Goal: Transaction & Acquisition: Purchase product/service

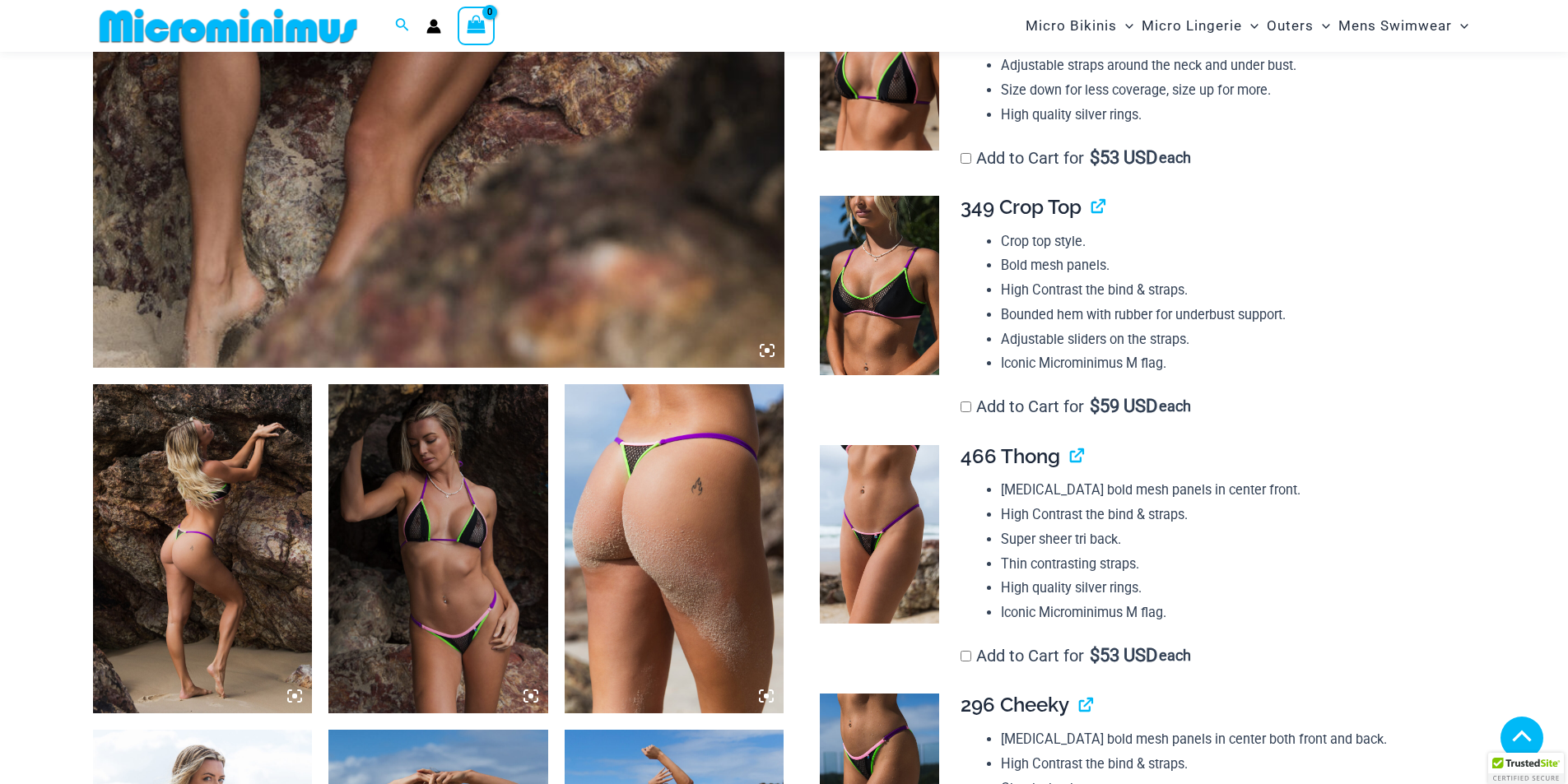
click at [767, 353] on icon at bounding box center [766, 350] width 5 height 5
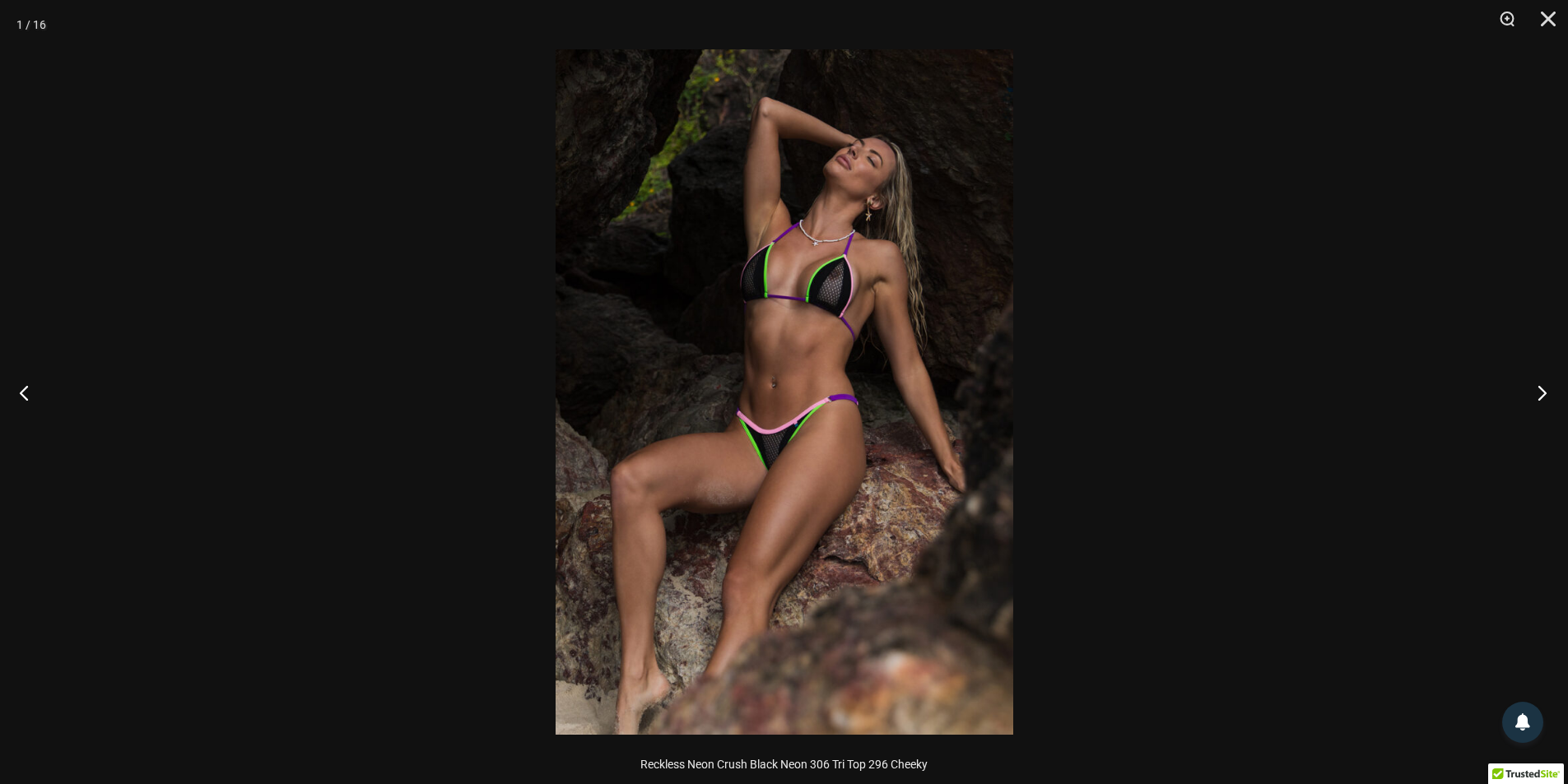
click at [1540, 383] on button "Next" at bounding box center [1537, 393] width 62 height 83
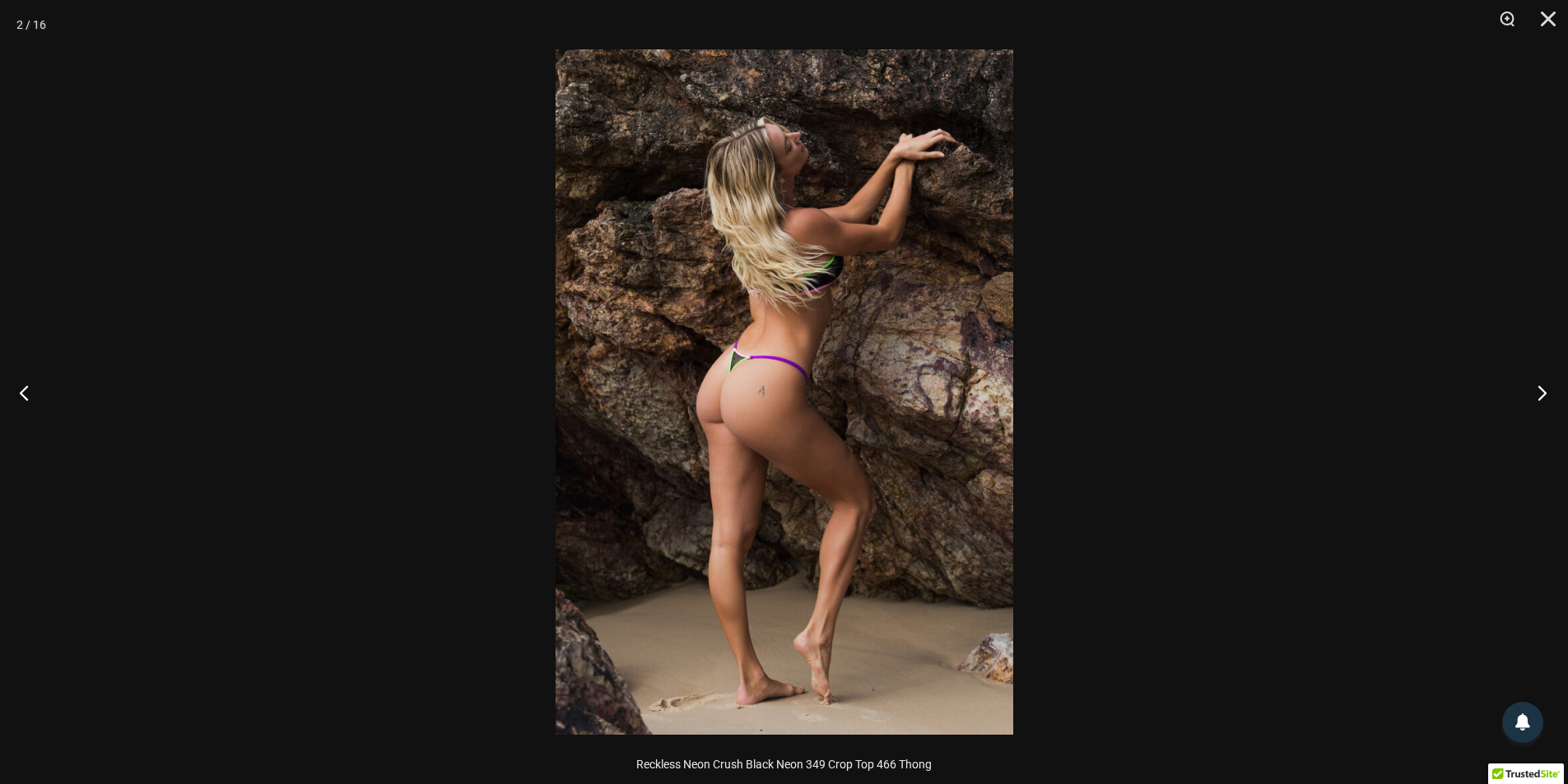
click at [1540, 383] on button "Next" at bounding box center [1537, 393] width 62 height 83
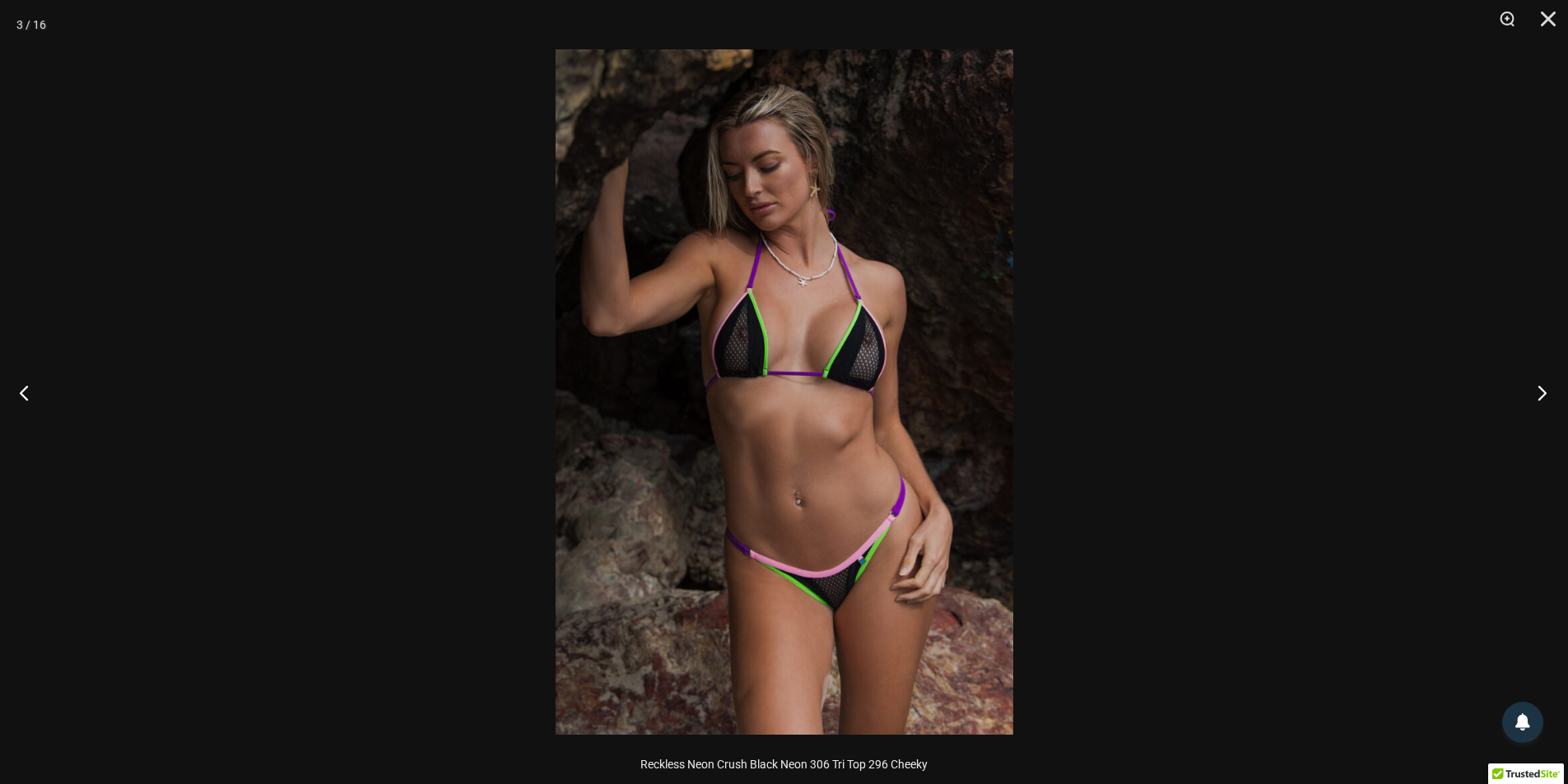
click at [1540, 383] on button "Next" at bounding box center [1537, 393] width 62 height 83
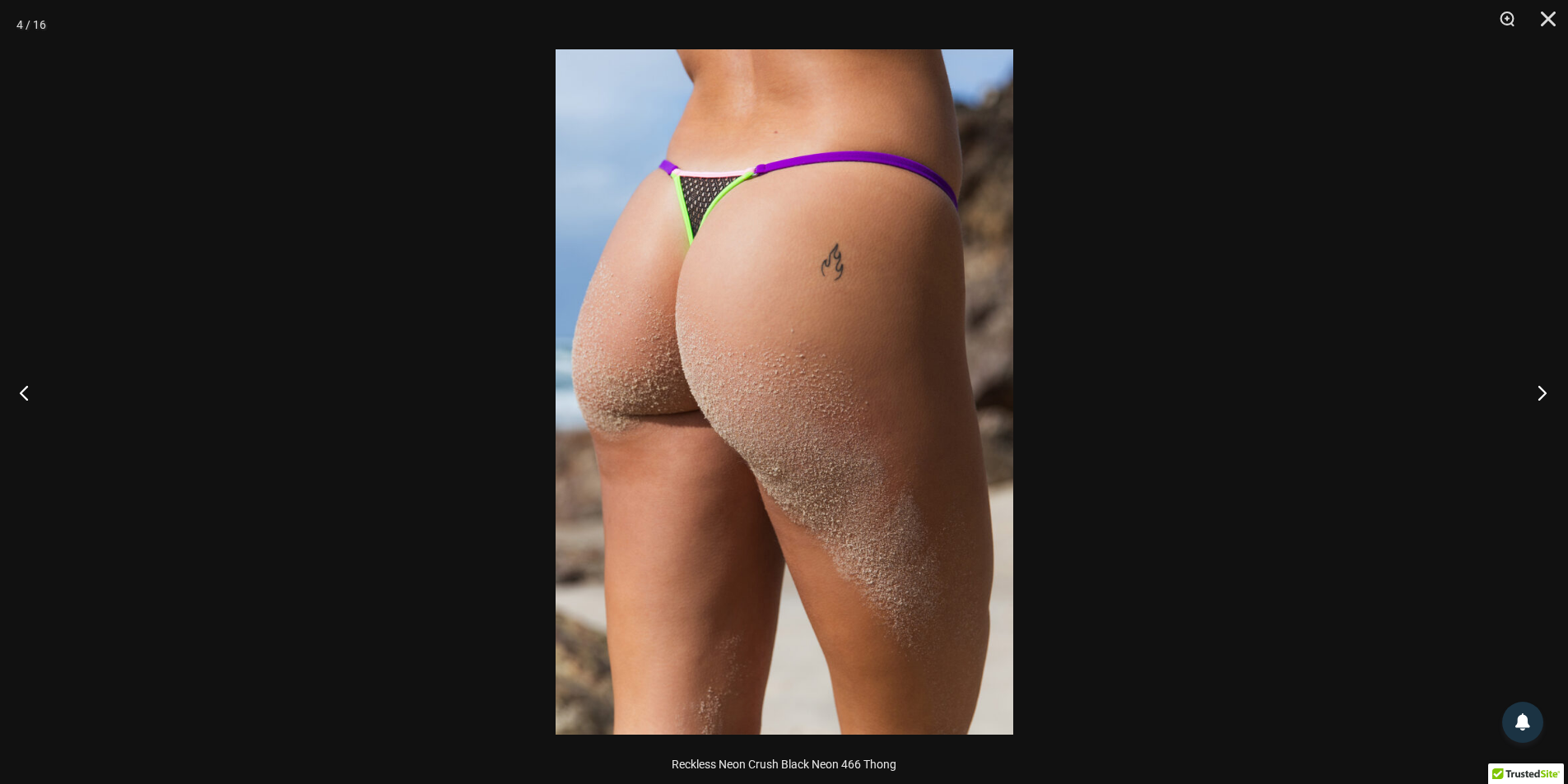
click at [1540, 383] on button "Next" at bounding box center [1537, 393] width 62 height 83
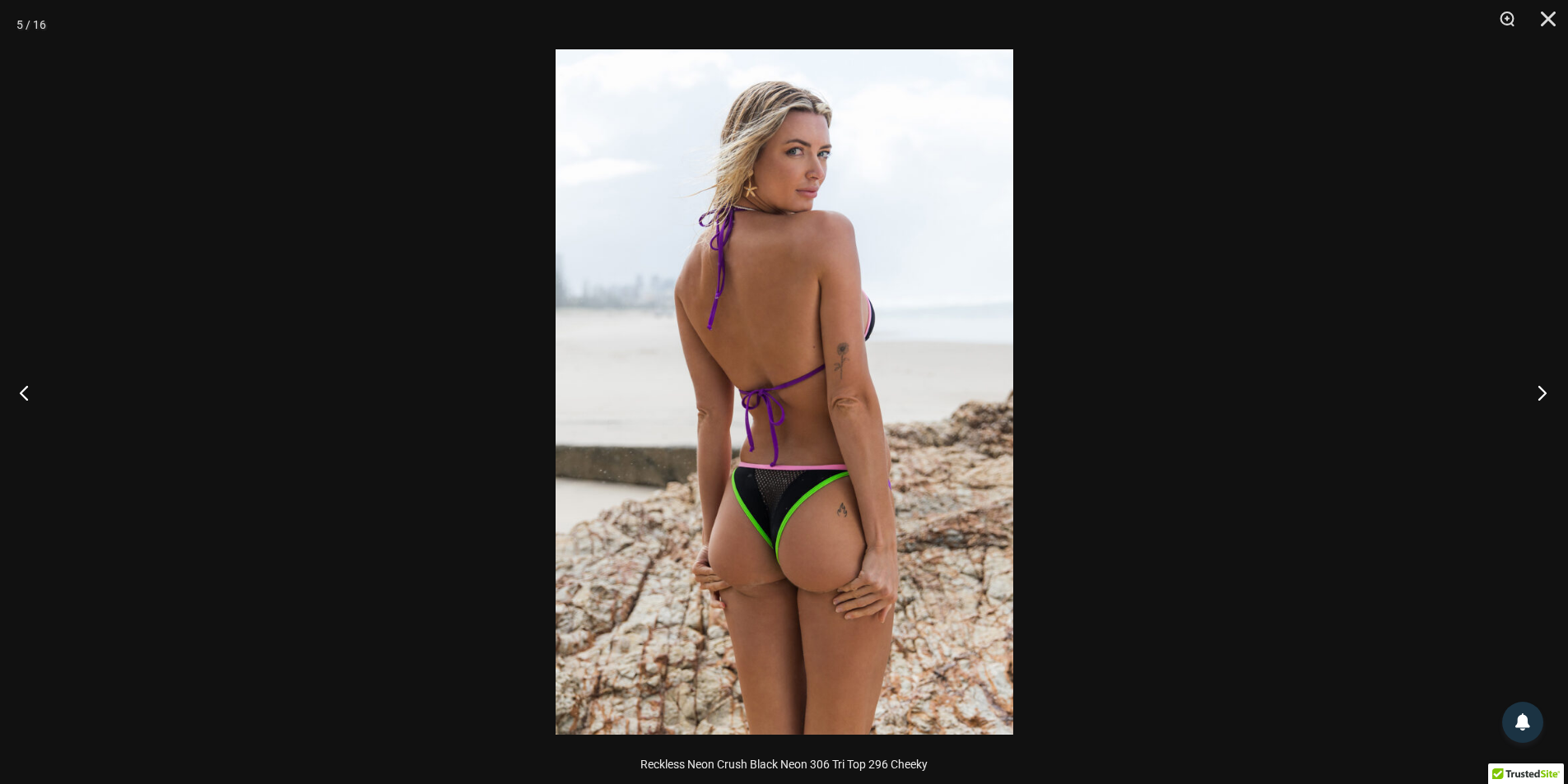
click at [1540, 383] on button "Next" at bounding box center [1537, 393] width 62 height 83
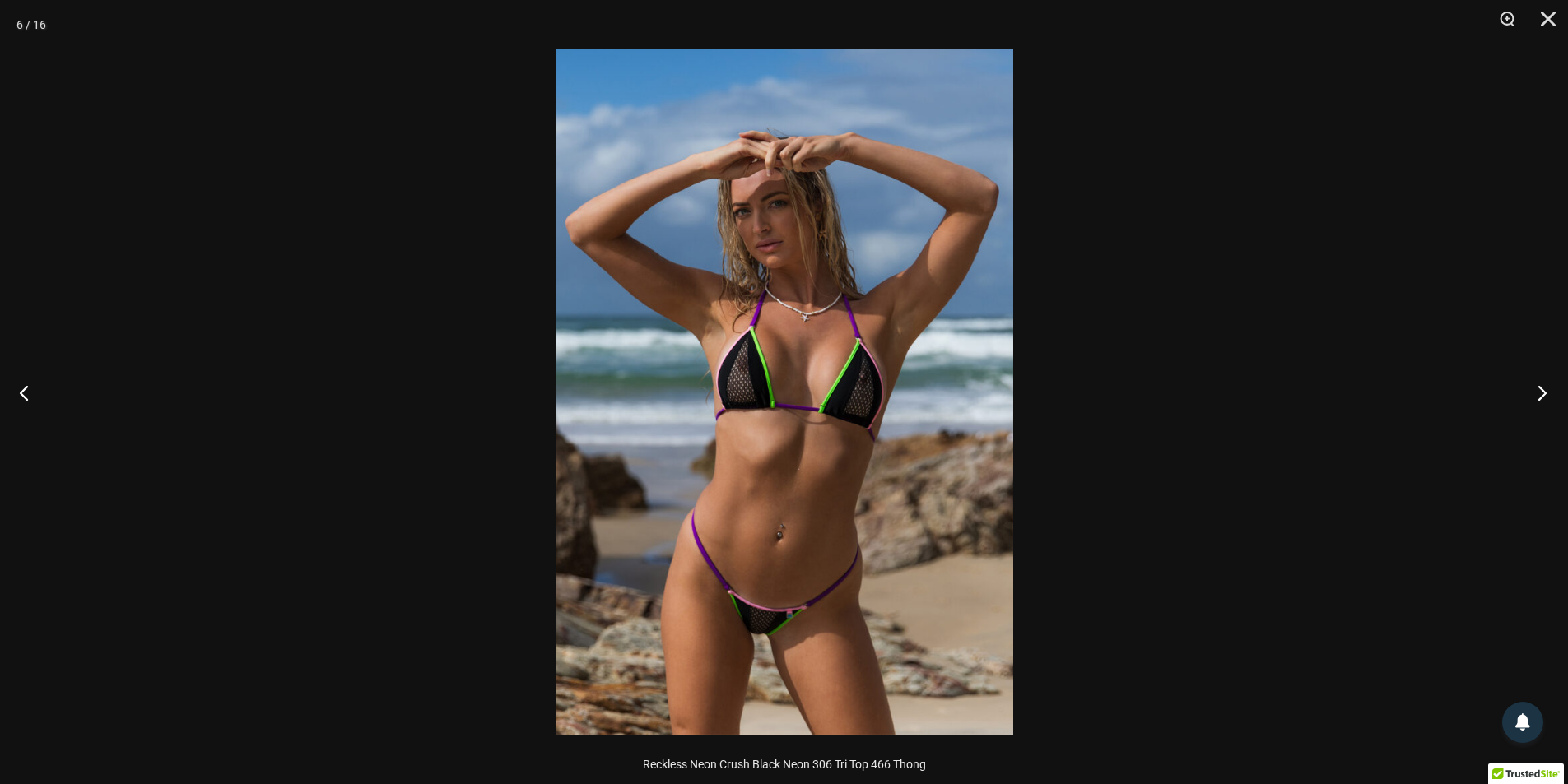
click at [1540, 383] on button "Next" at bounding box center [1537, 393] width 62 height 83
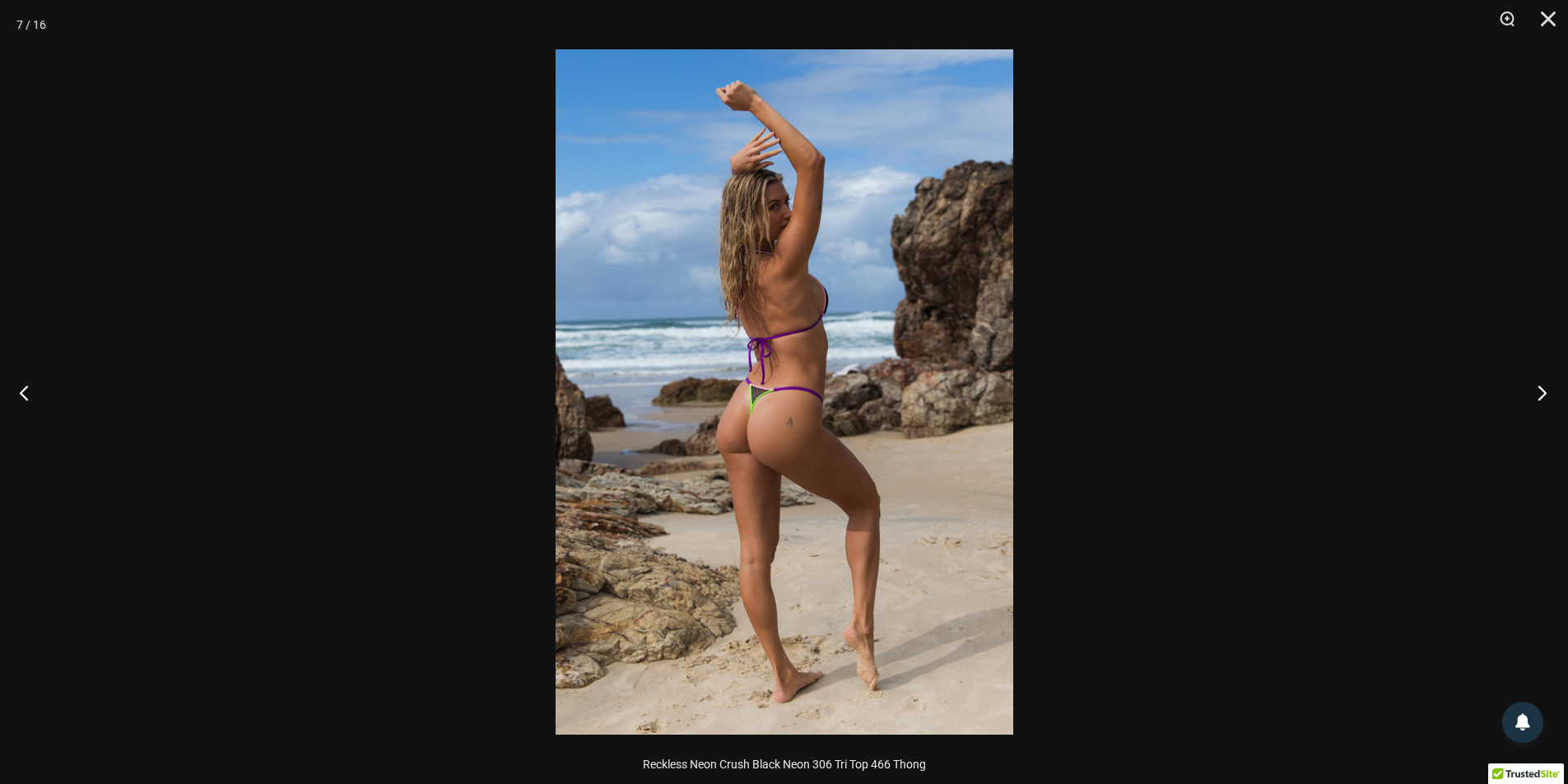
click at [1540, 383] on button "Next" at bounding box center [1537, 393] width 62 height 83
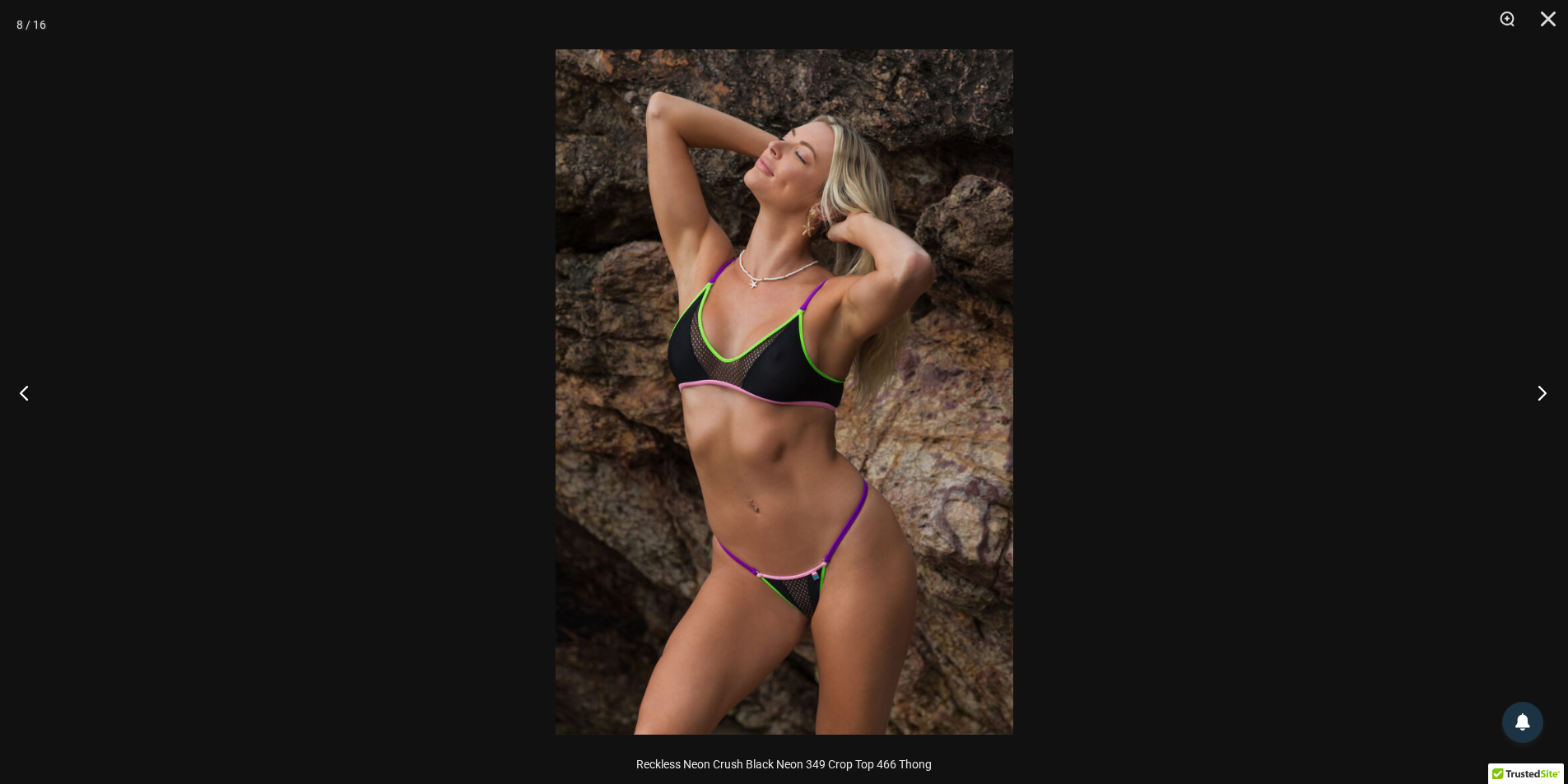
click at [1540, 383] on button "Next" at bounding box center [1537, 393] width 62 height 83
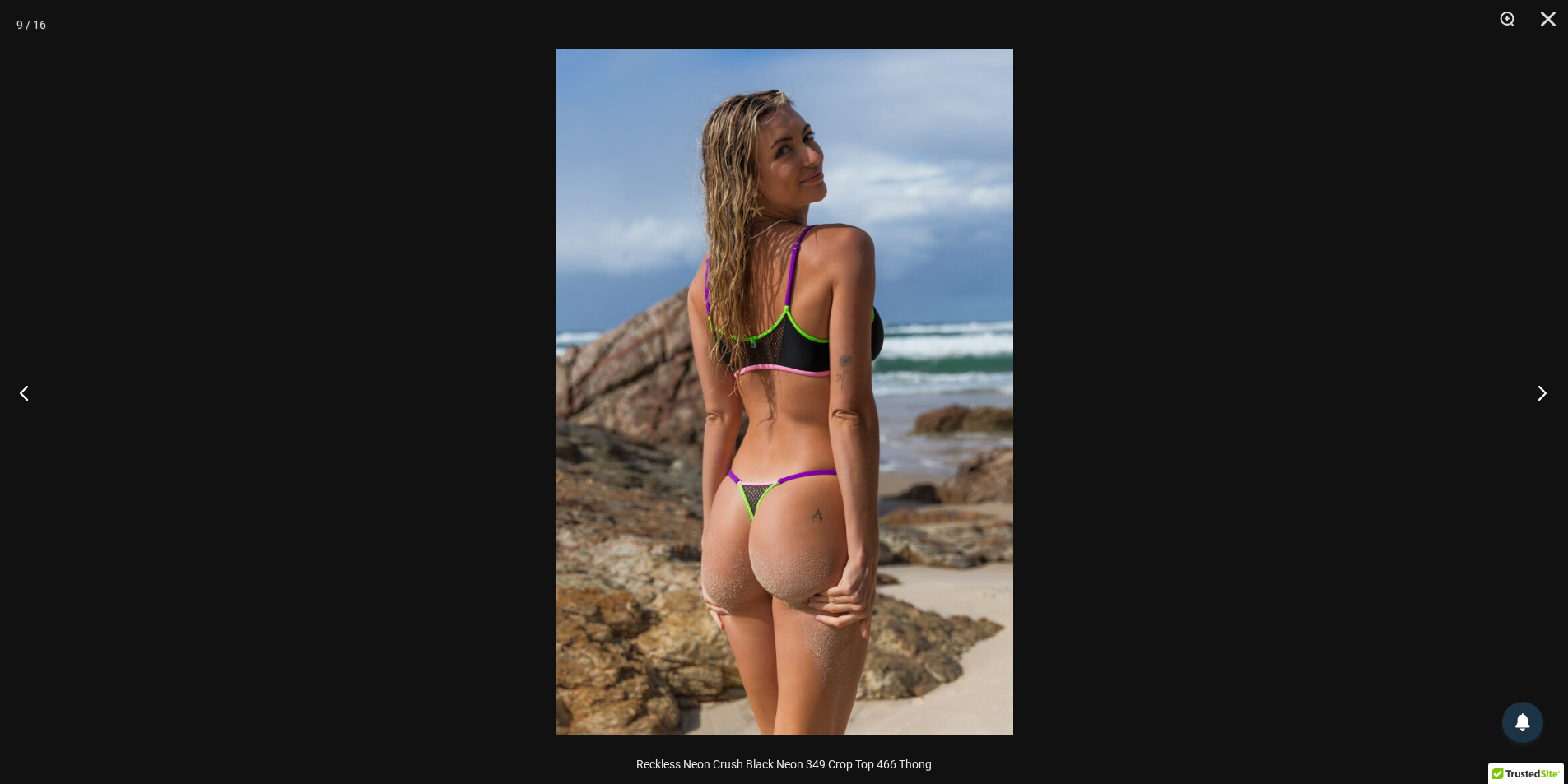
click at [1540, 383] on button "Next" at bounding box center [1537, 393] width 62 height 83
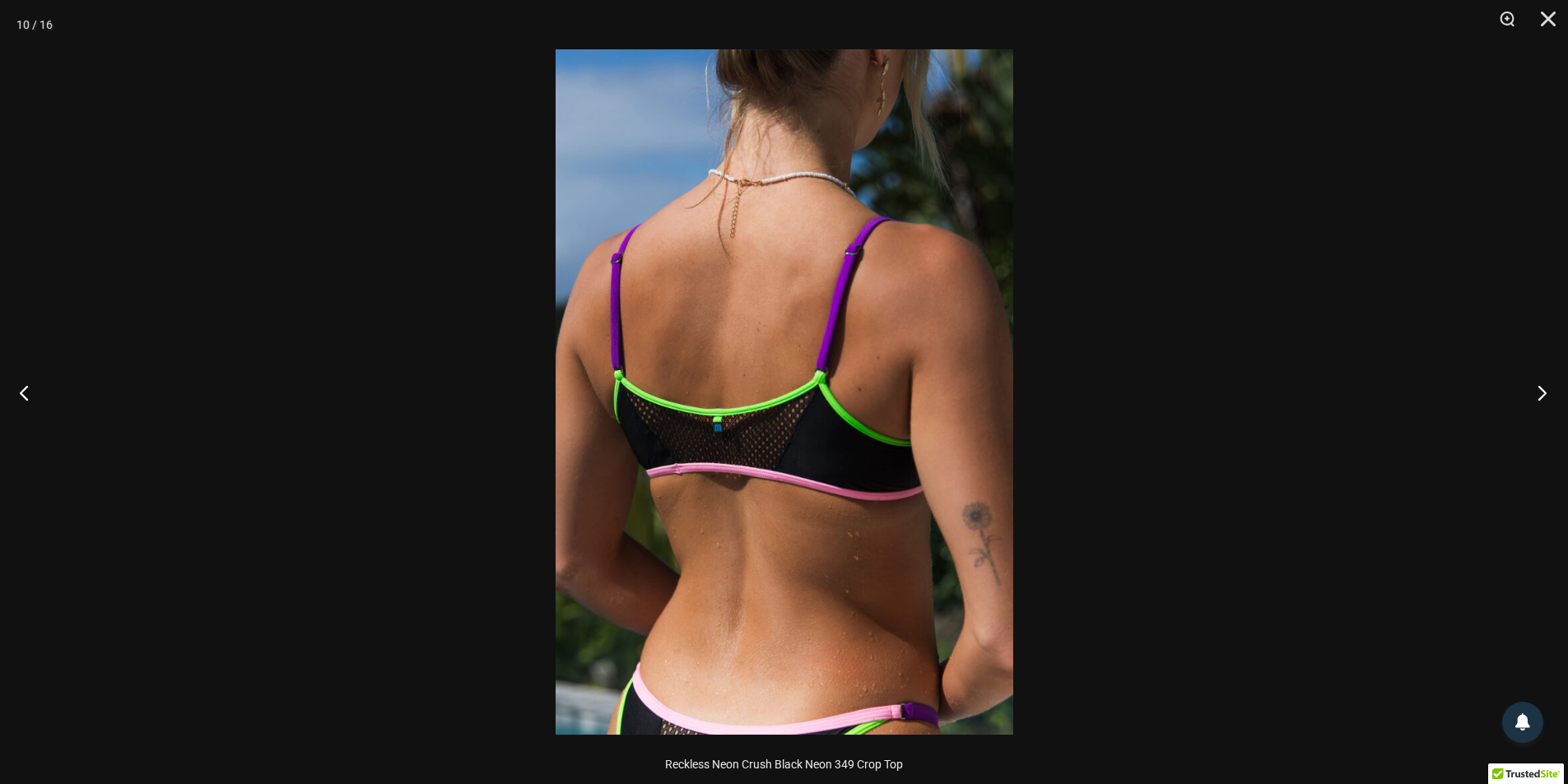
click at [1534, 391] on button "Next" at bounding box center [1537, 393] width 62 height 83
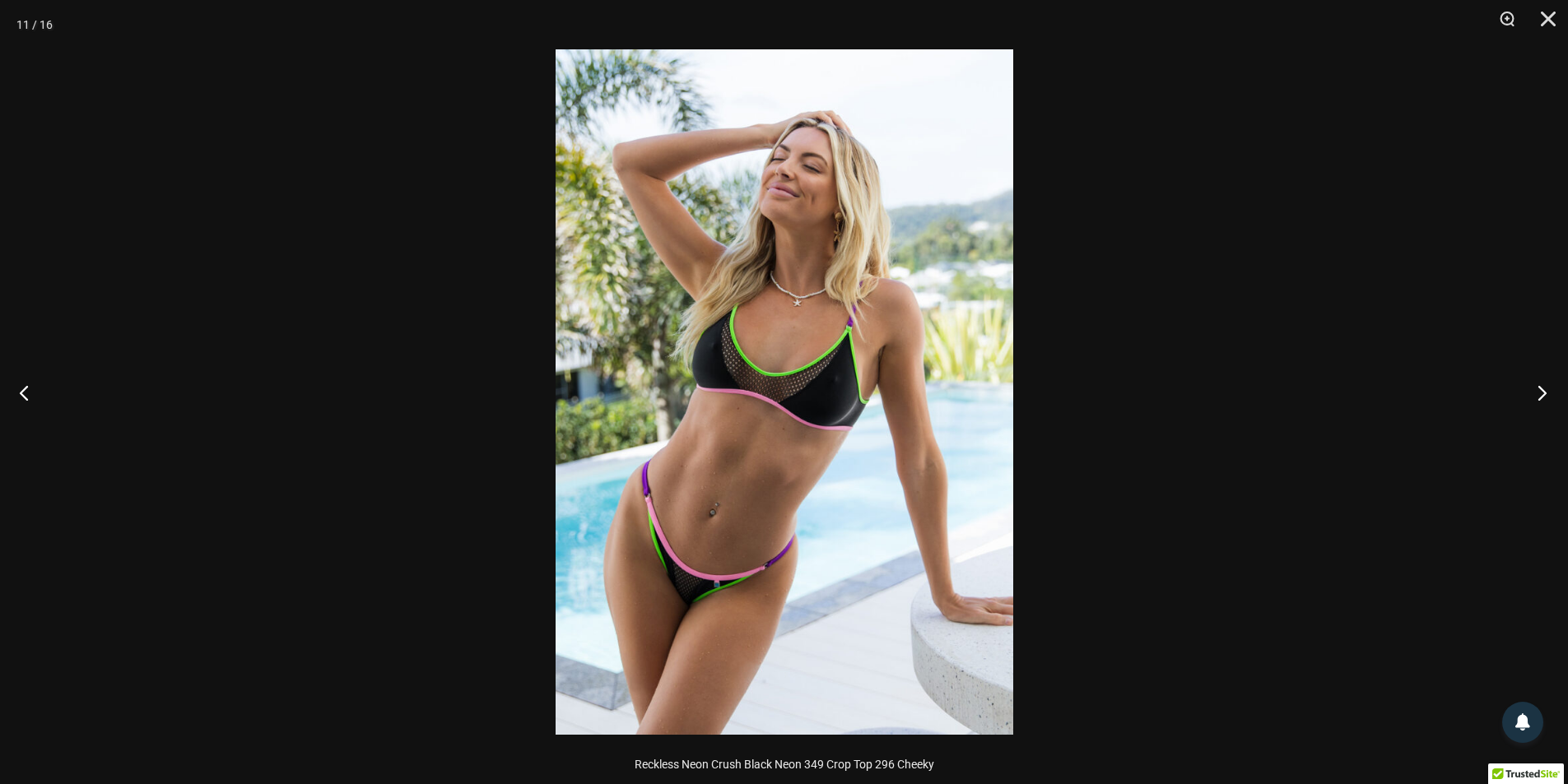
click at [1534, 391] on button "Next" at bounding box center [1537, 393] width 62 height 83
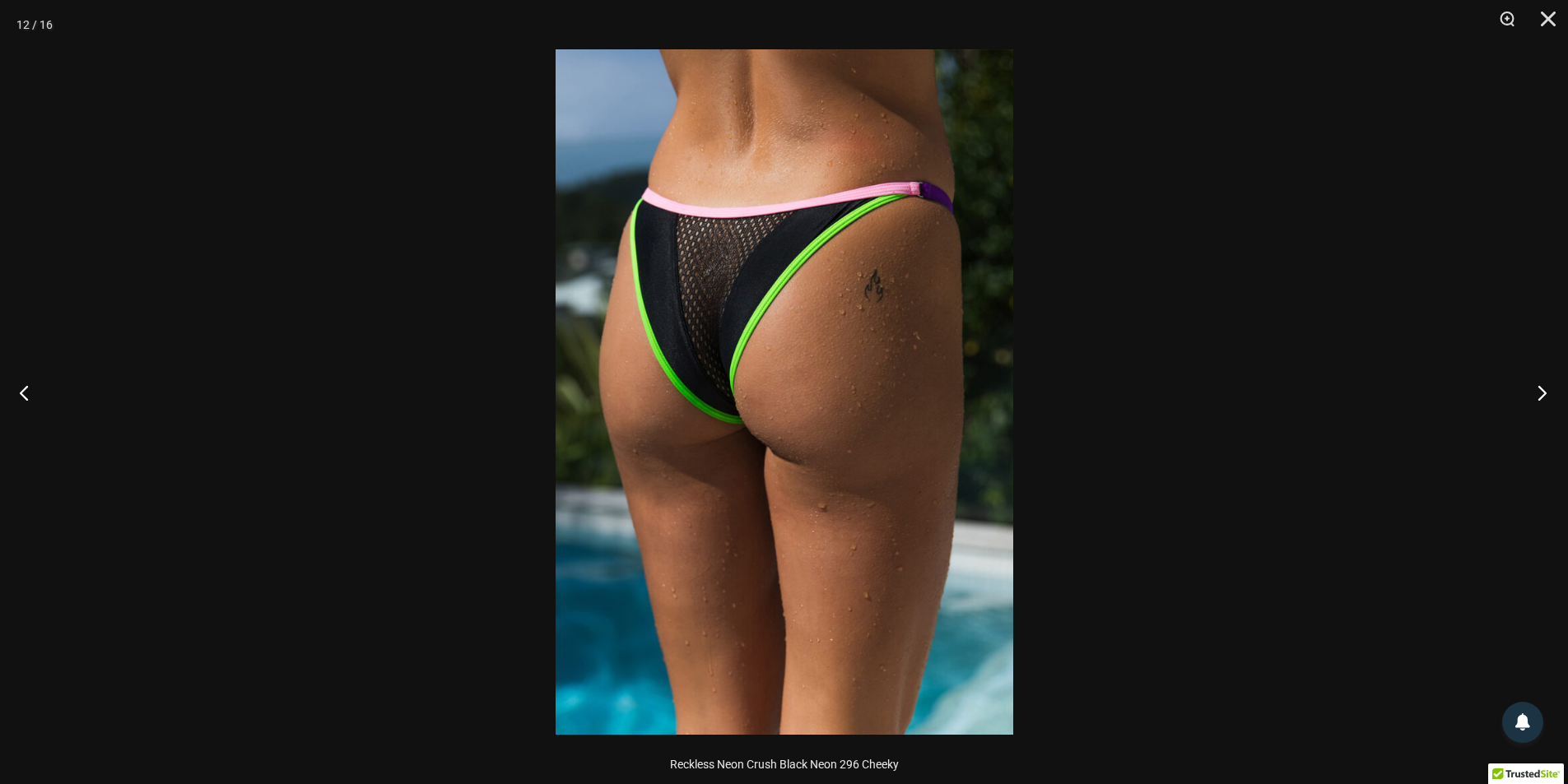
click at [1534, 391] on button "Next" at bounding box center [1537, 393] width 62 height 83
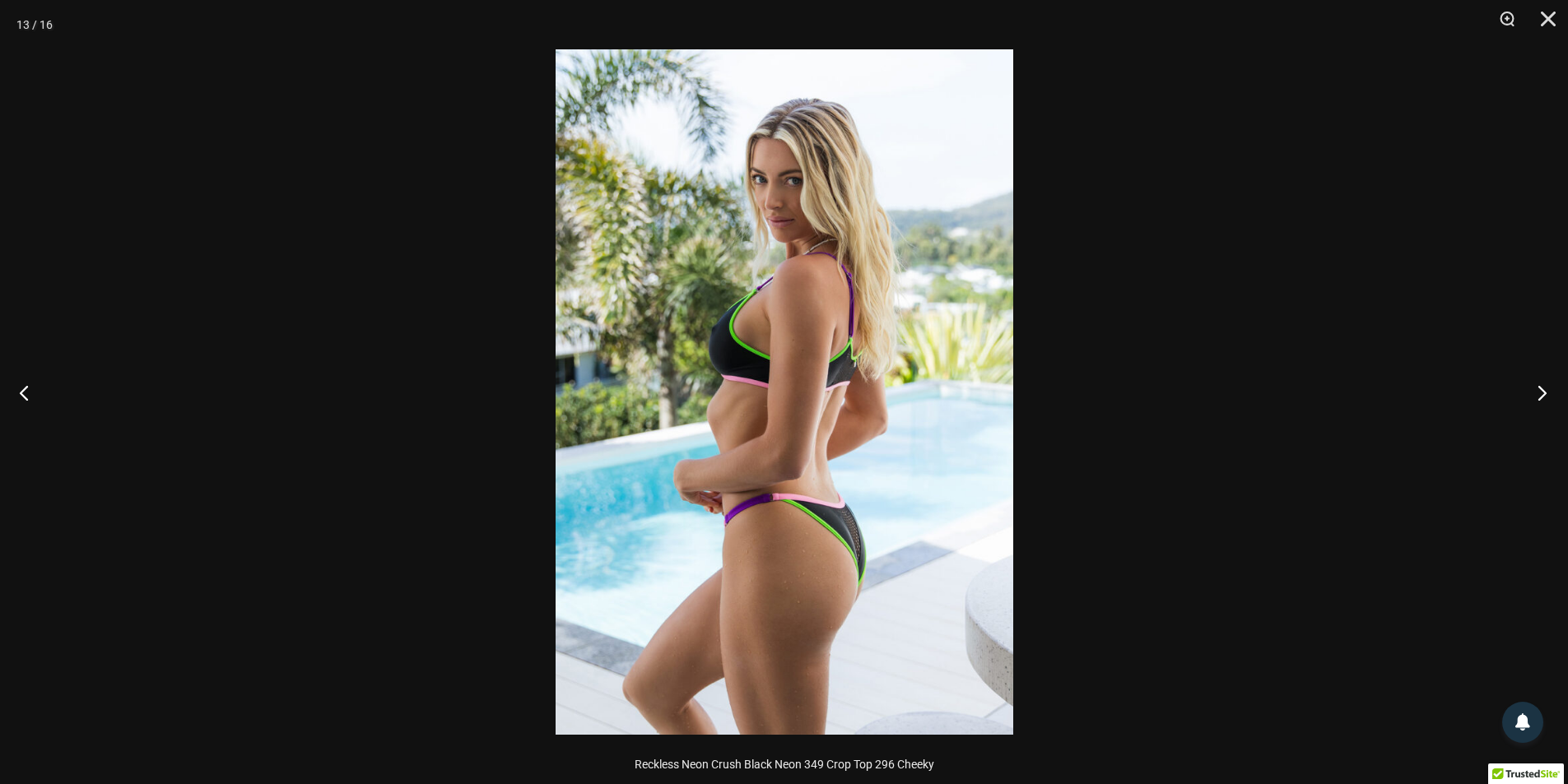
click at [1534, 391] on button "Next" at bounding box center [1537, 393] width 62 height 83
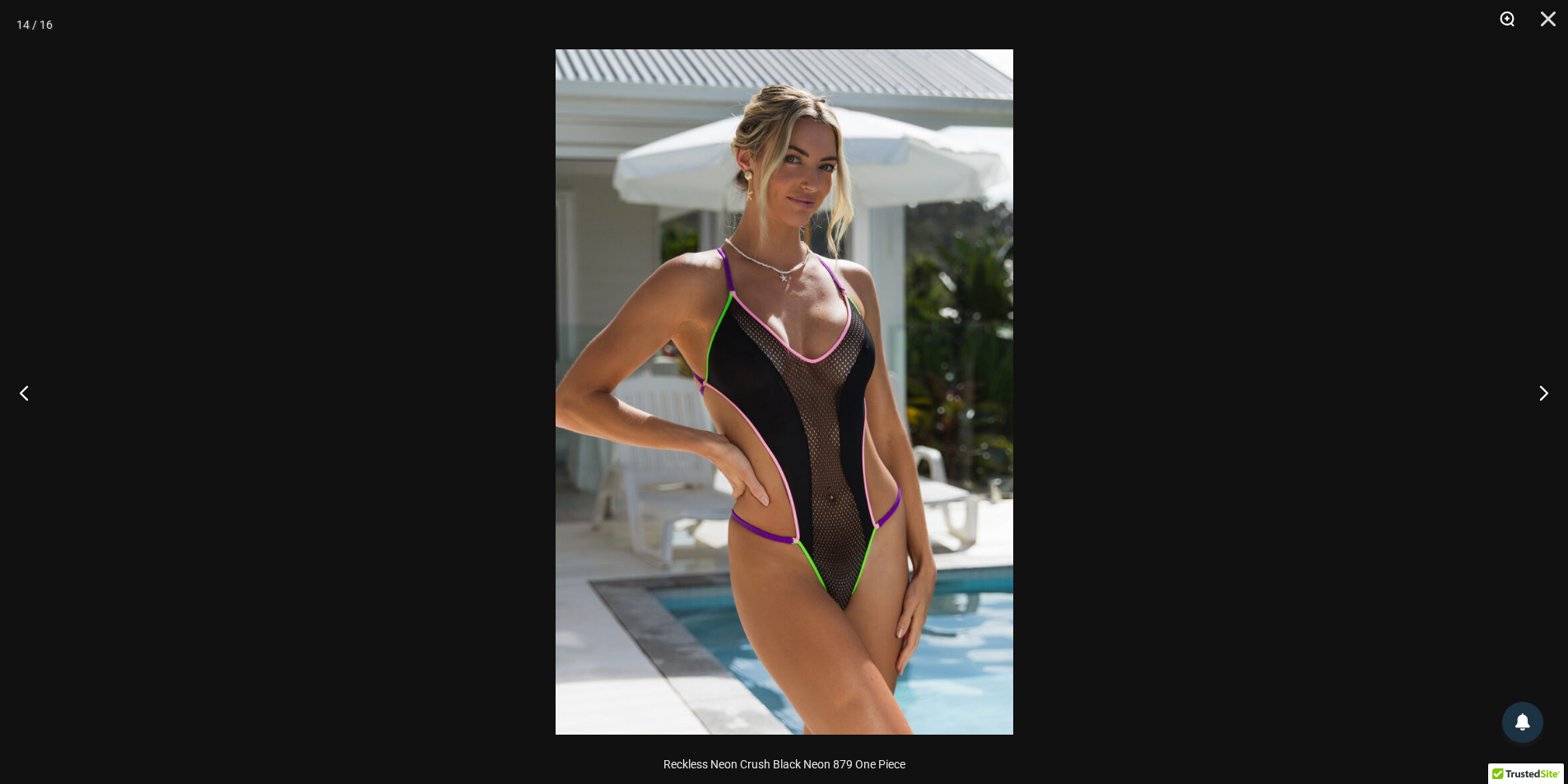
click at [1513, 22] on button "Zoom" at bounding box center [1501, 24] width 41 height 50
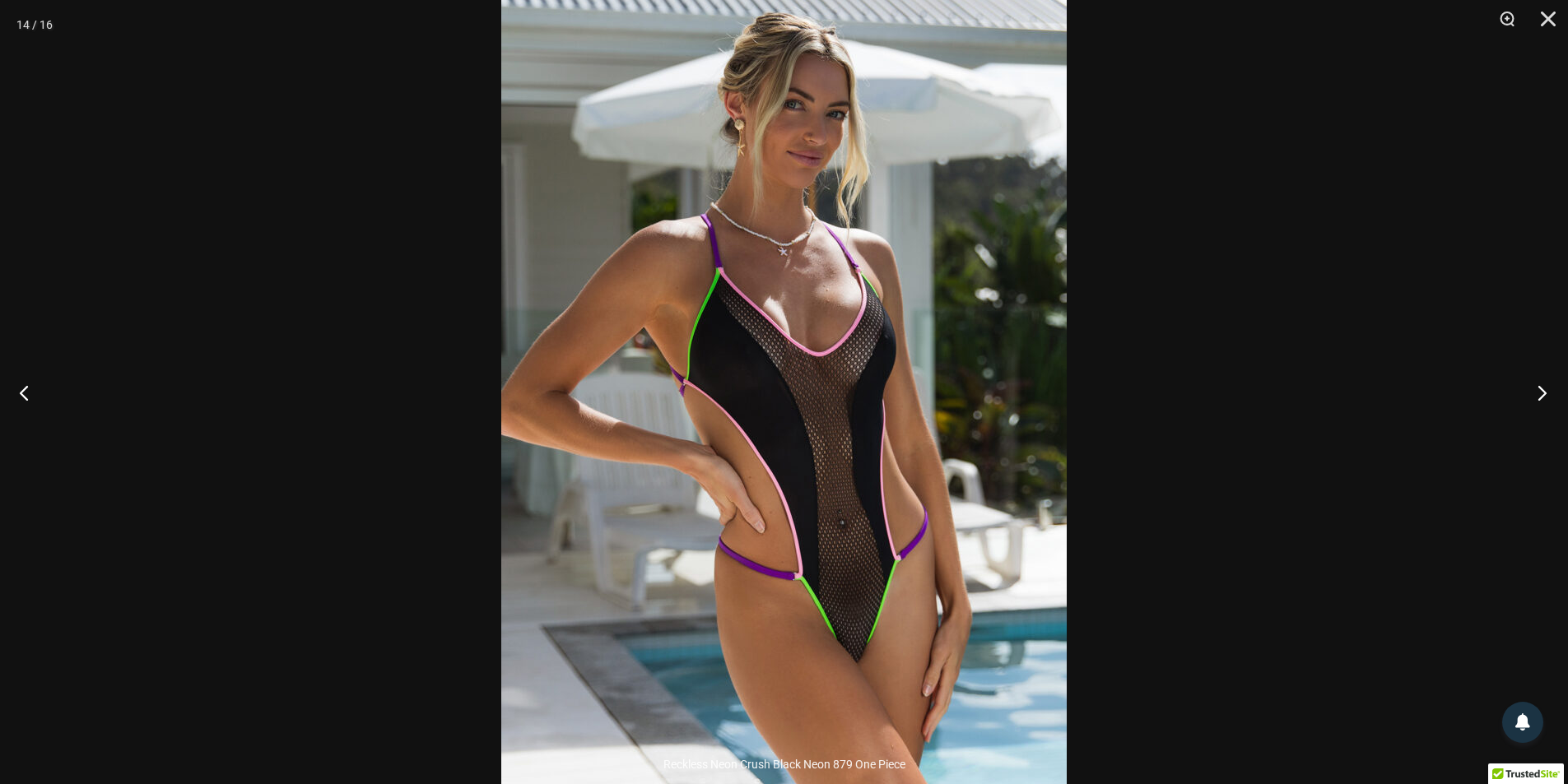
click at [1540, 390] on button "Next" at bounding box center [1537, 393] width 62 height 83
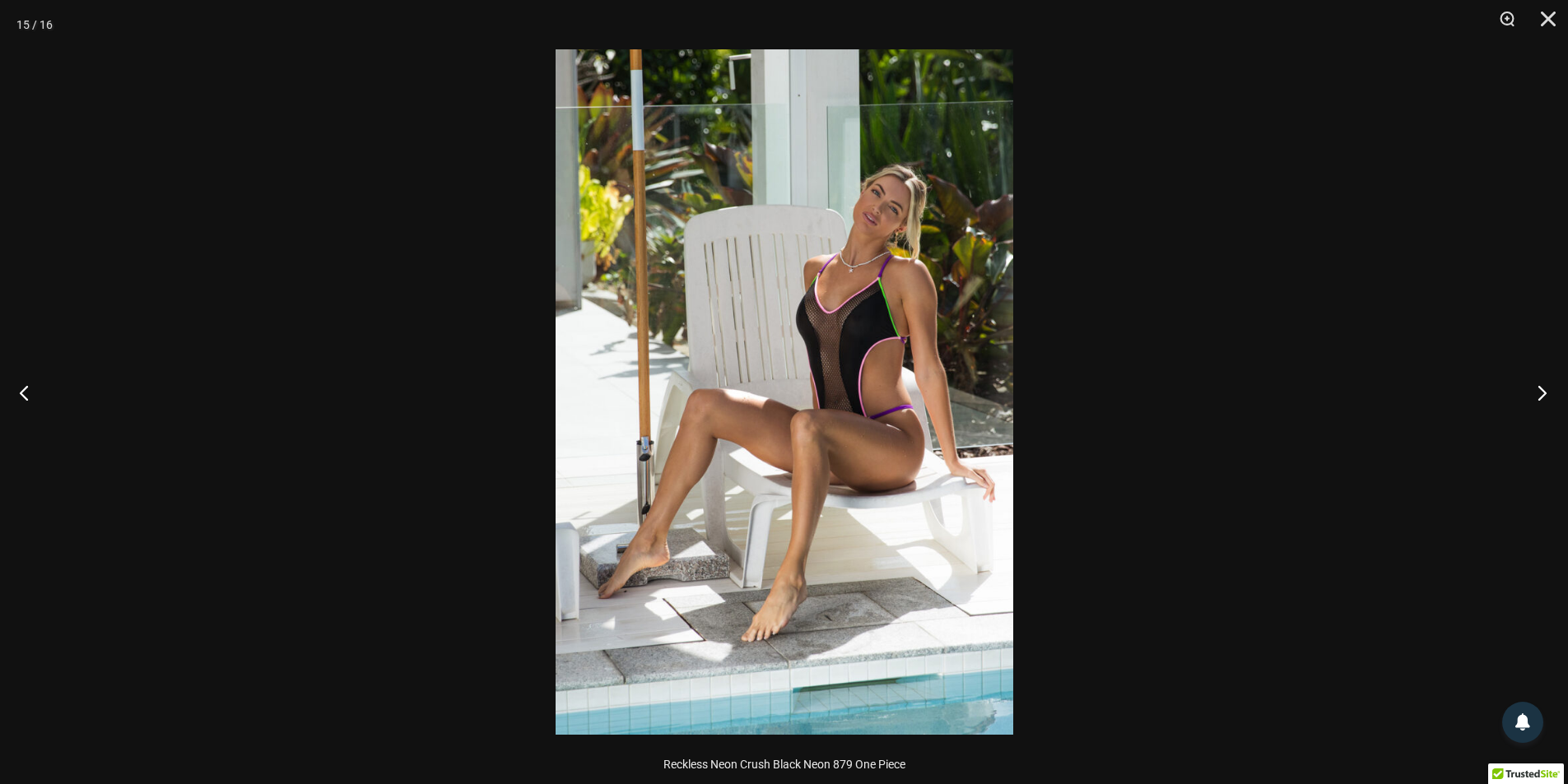
click at [1540, 390] on button "Next" at bounding box center [1537, 393] width 62 height 83
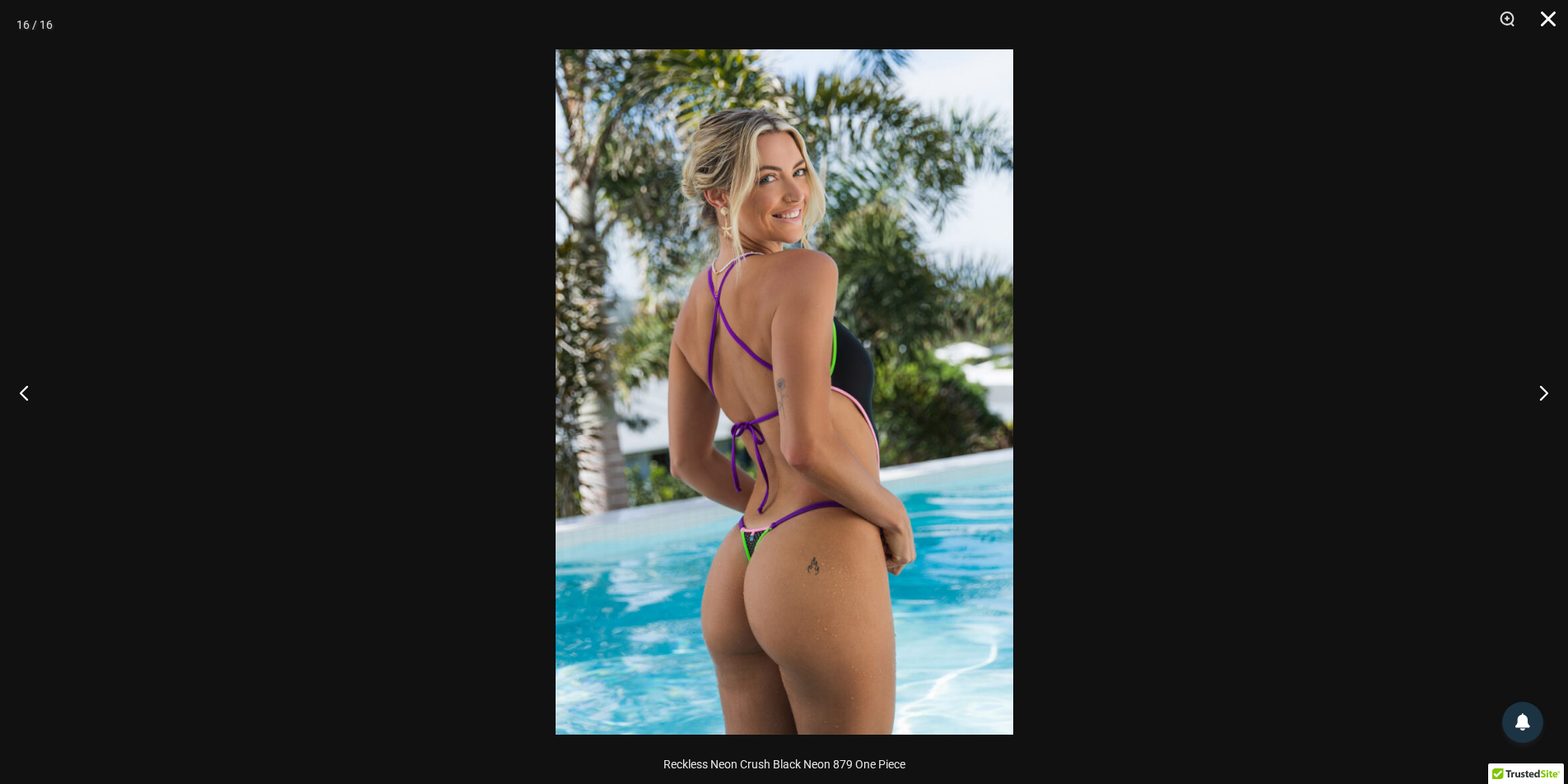
click at [1550, 17] on button "Close" at bounding box center [1543, 24] width 41 height 50
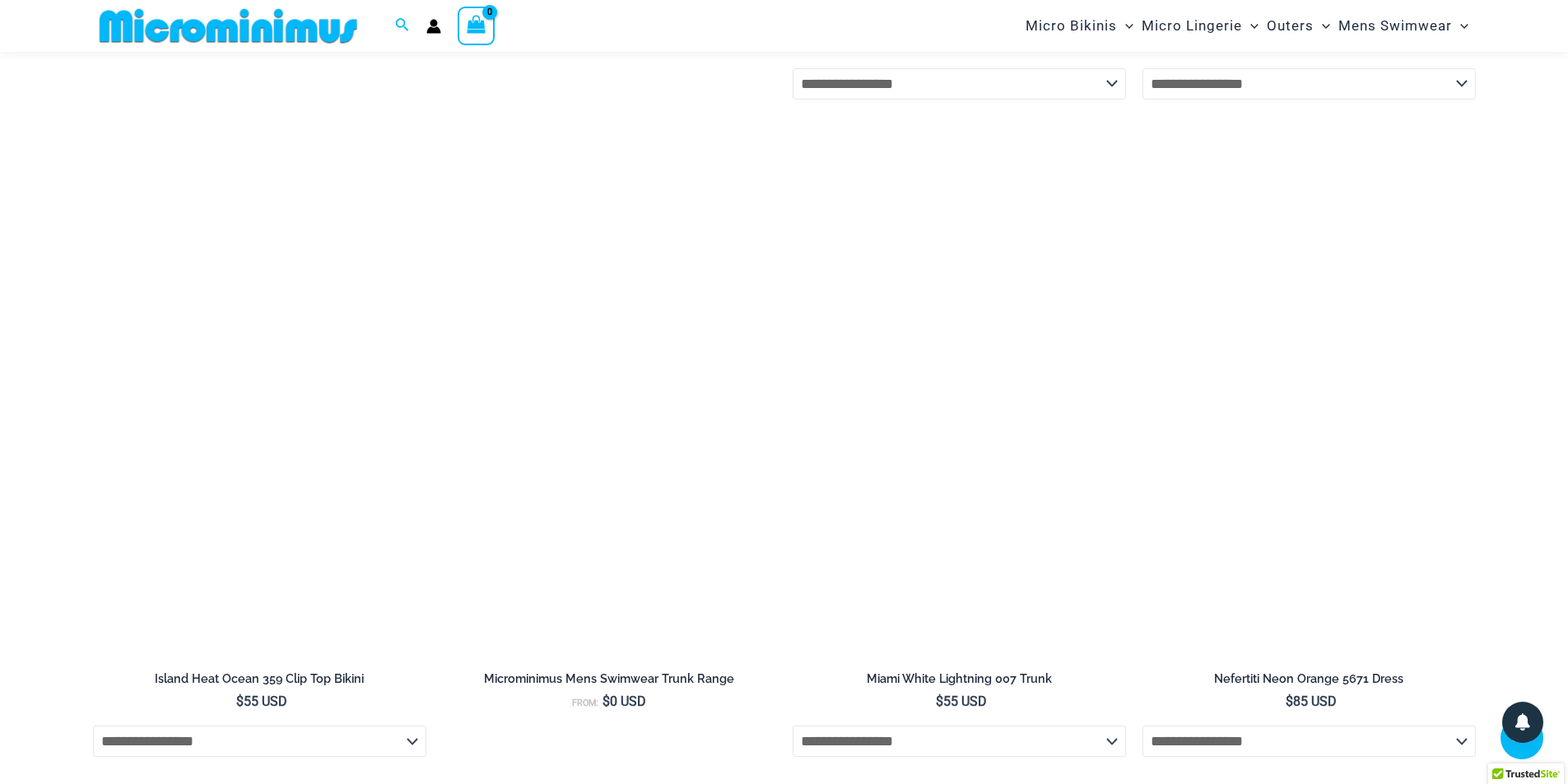
scroll to position [5510, 0]
